Goal: Navigation & Orientation: Understand site structure

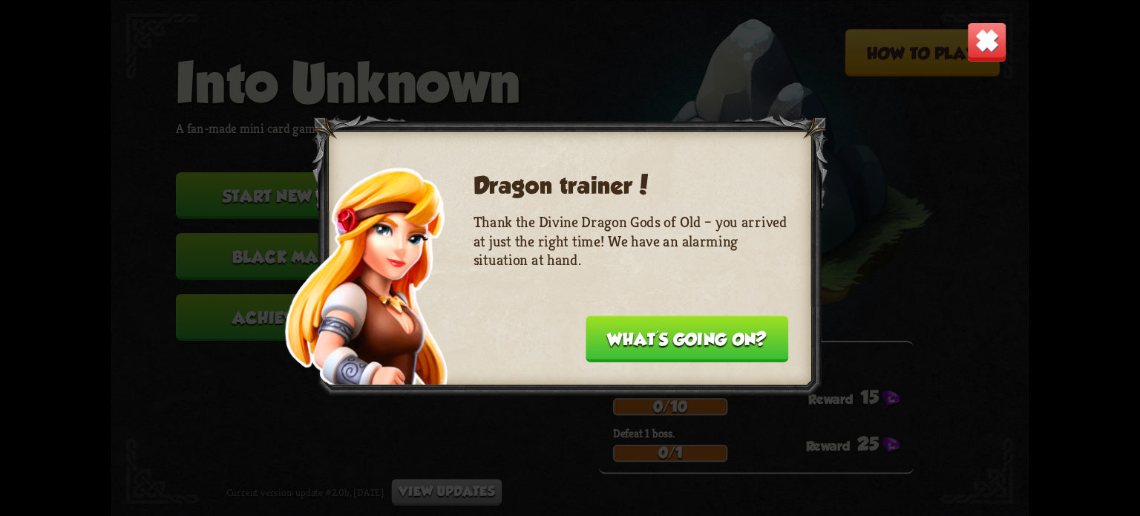
click at [982, 31] on img at bounding box center [987, 42] width 40 height 40
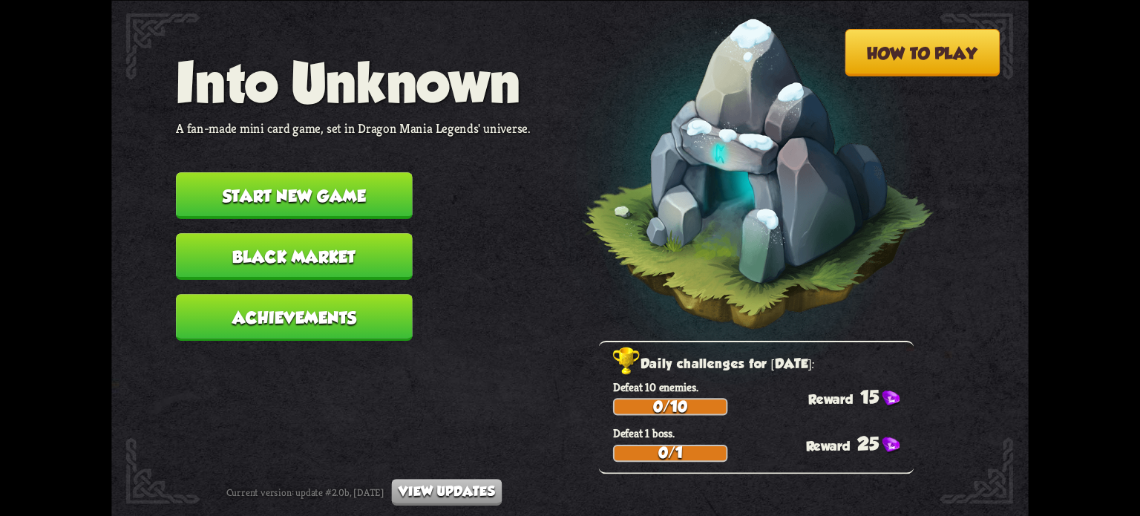
click at [391, 239] on button "Black Market" at bounding box center [294, 256] width 237 height 47
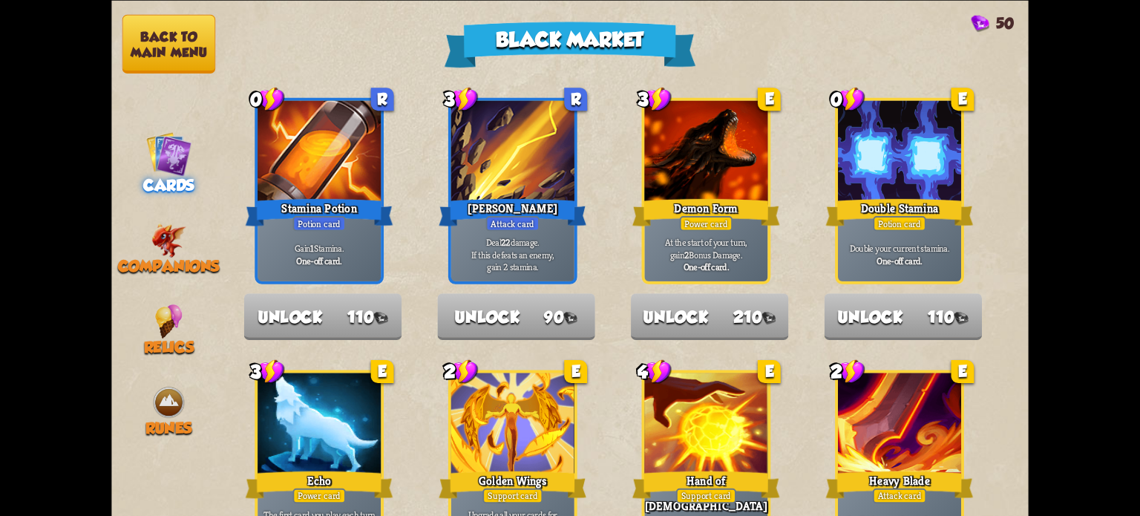
scroll to position [1544, 0]
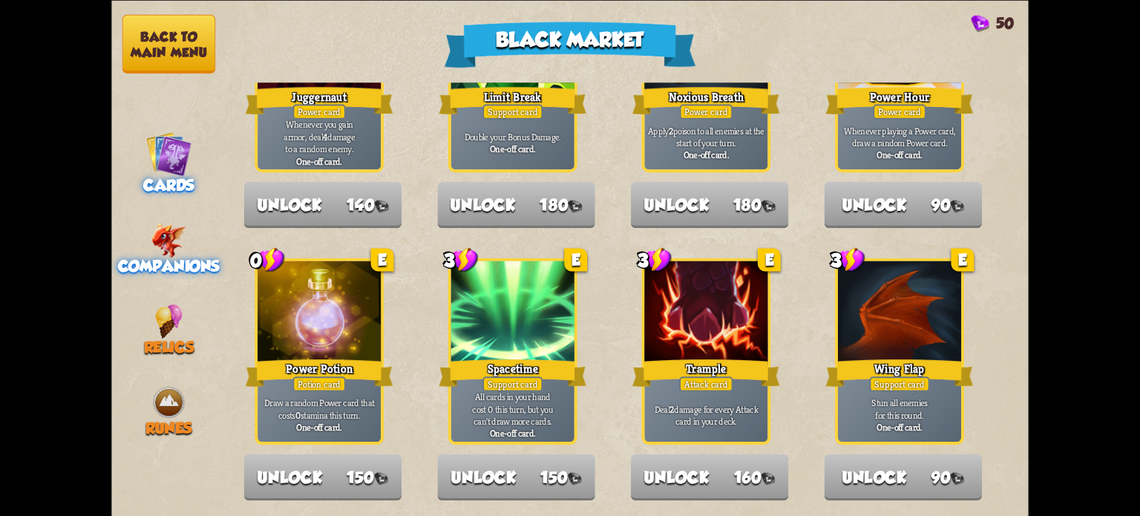
click at [185, 223] on img at bounding box center [168, 240] width 35 height 34
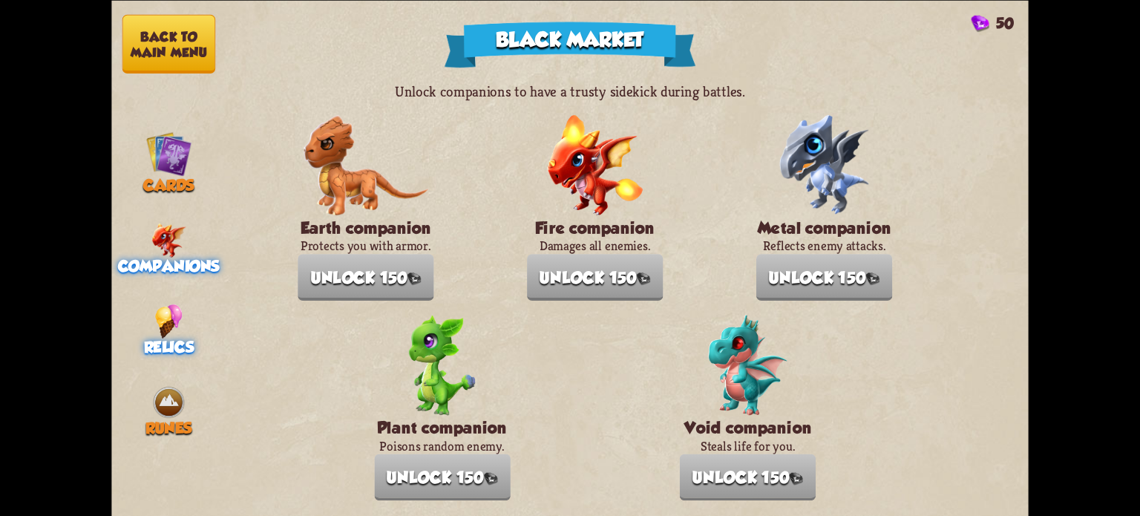
click at [184, 304] on div "Relics" at bounding box center [168, 330] width 114 height 52
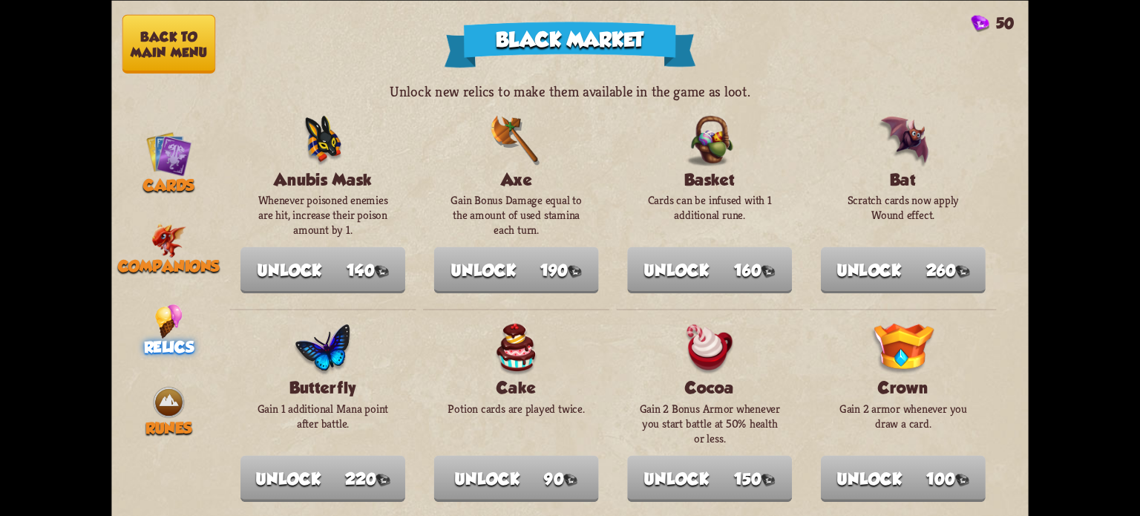
click at [184, 348] on nav "Back to main menu Cards Companions Relics Runes" at bounding box center [168, 258] width 114 height 516
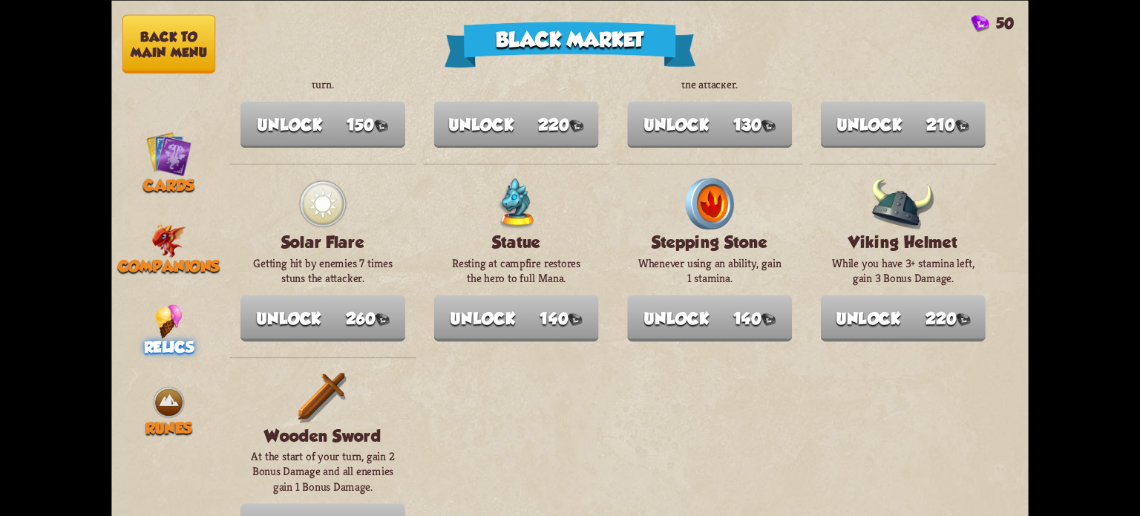
scroll to position [0, 0]
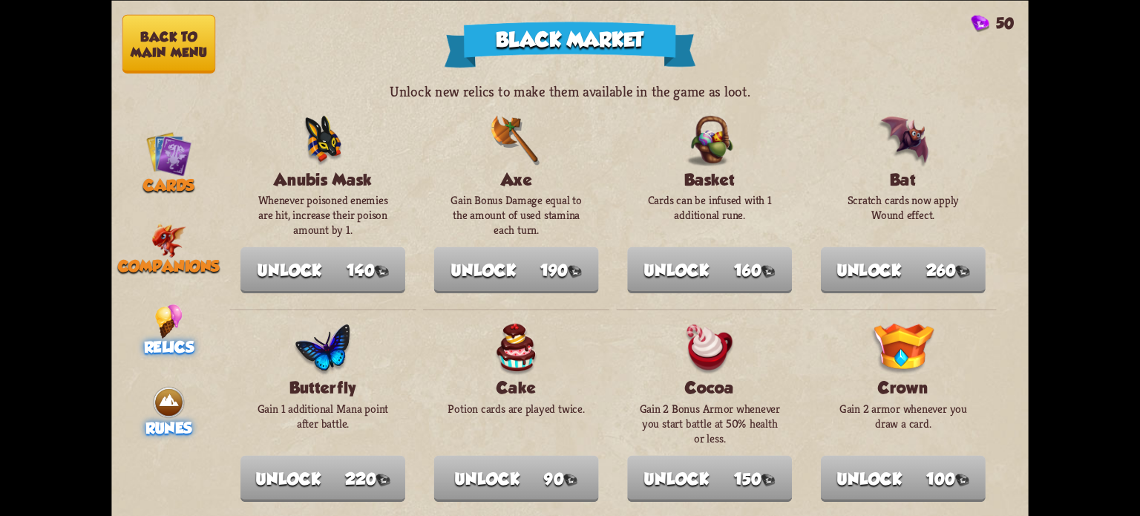
click at [179, 385] on img at bounding box center [168, 402] width 34 height 34
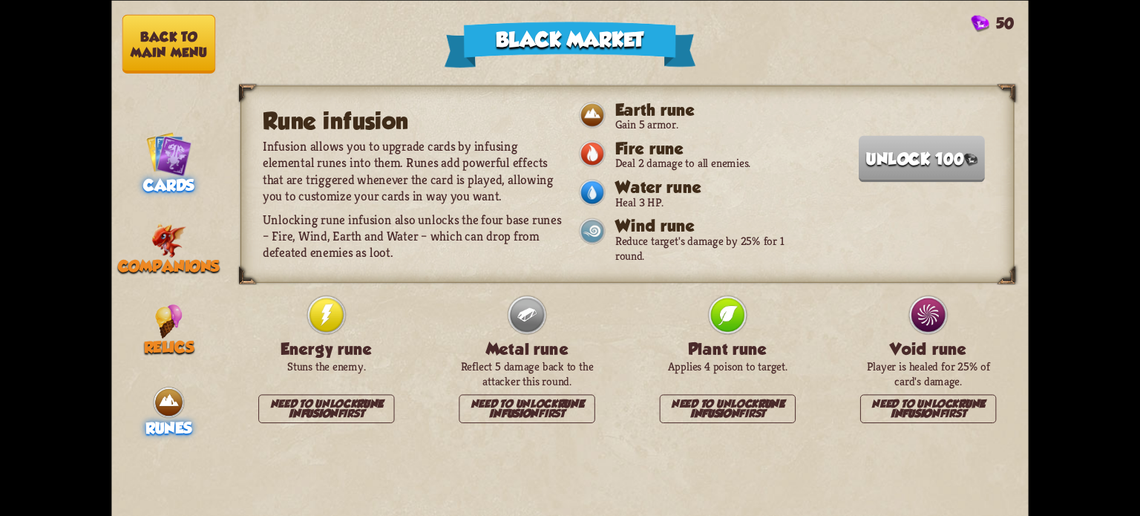
click at [160, 176] on span "Cards" at bounding box center [168, 185] width 51 height 18
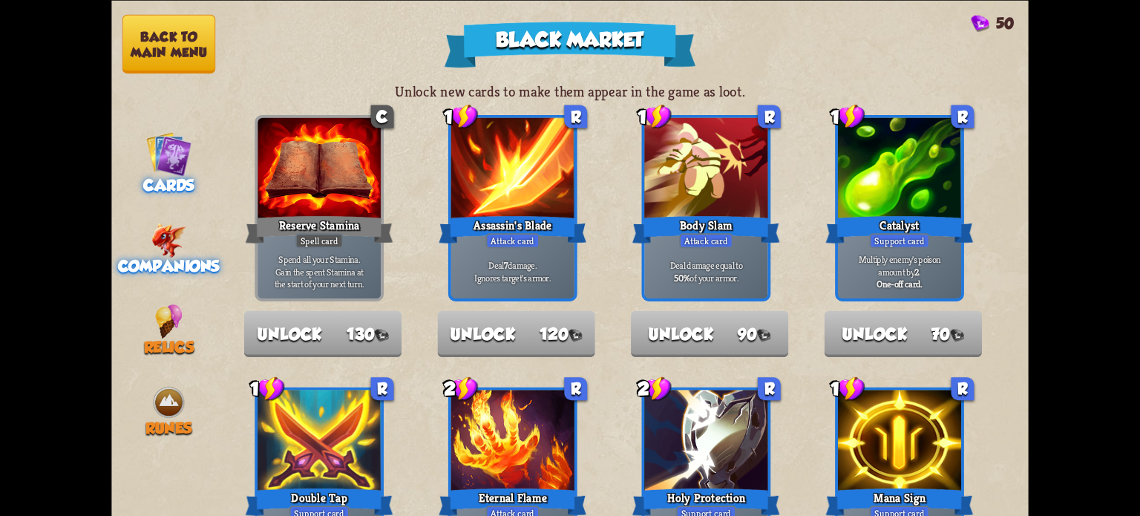
click at [164, 228] on img at bounding box center [168, 240] width 35 height 34
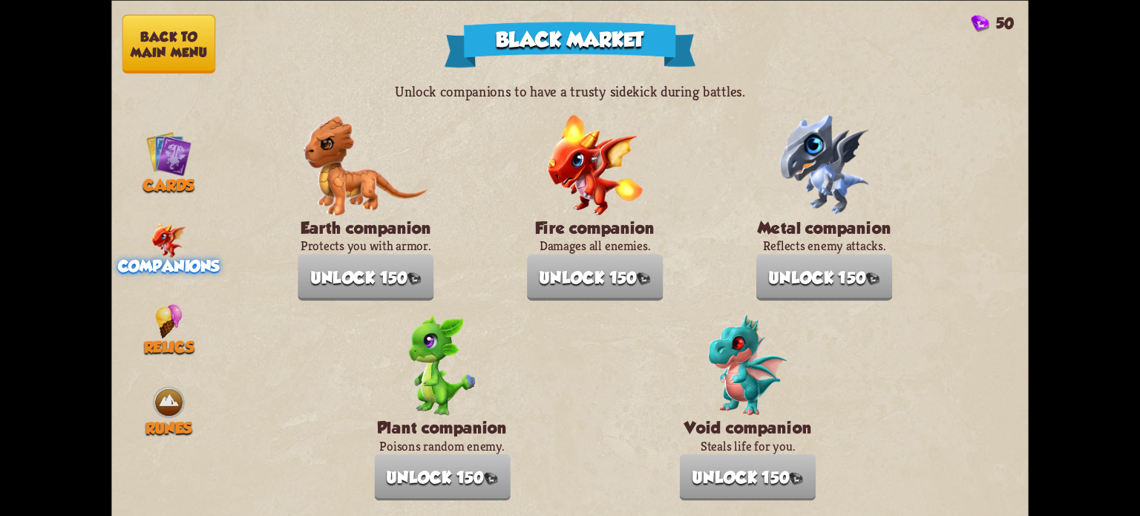
click at [180, 119] on nav "Back to main menu Cards Companions Relics Runes" at bounding box center [168, 258] width 114 height 516
click at [180, 147] on img at bounding box center [169, 154] width 46 height 46
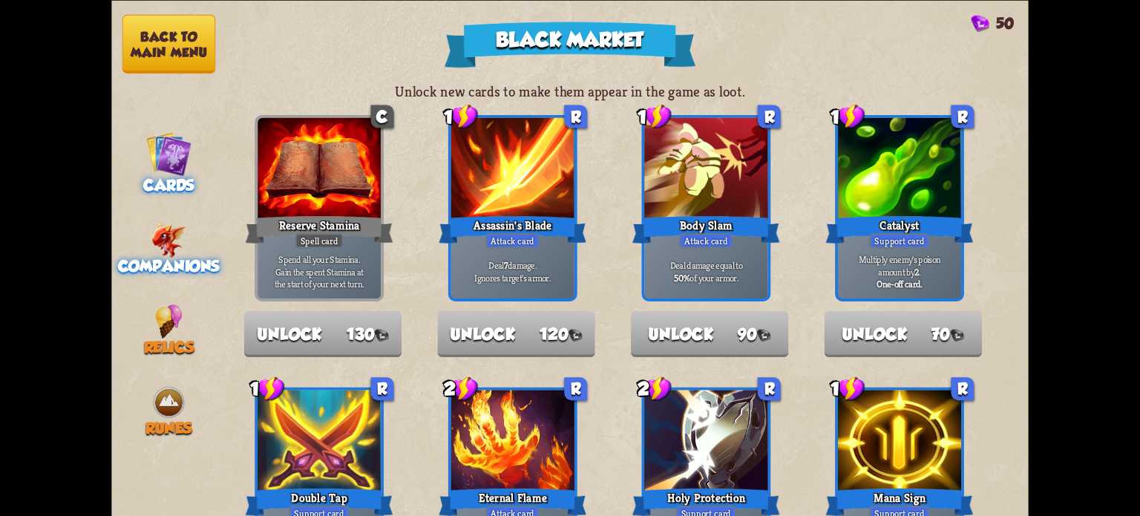
click at [173, 223] on img at bounding box center [168, 240] width 35 height 34
